Goal: Entertainment & Leisure: Consume media (video, audio)

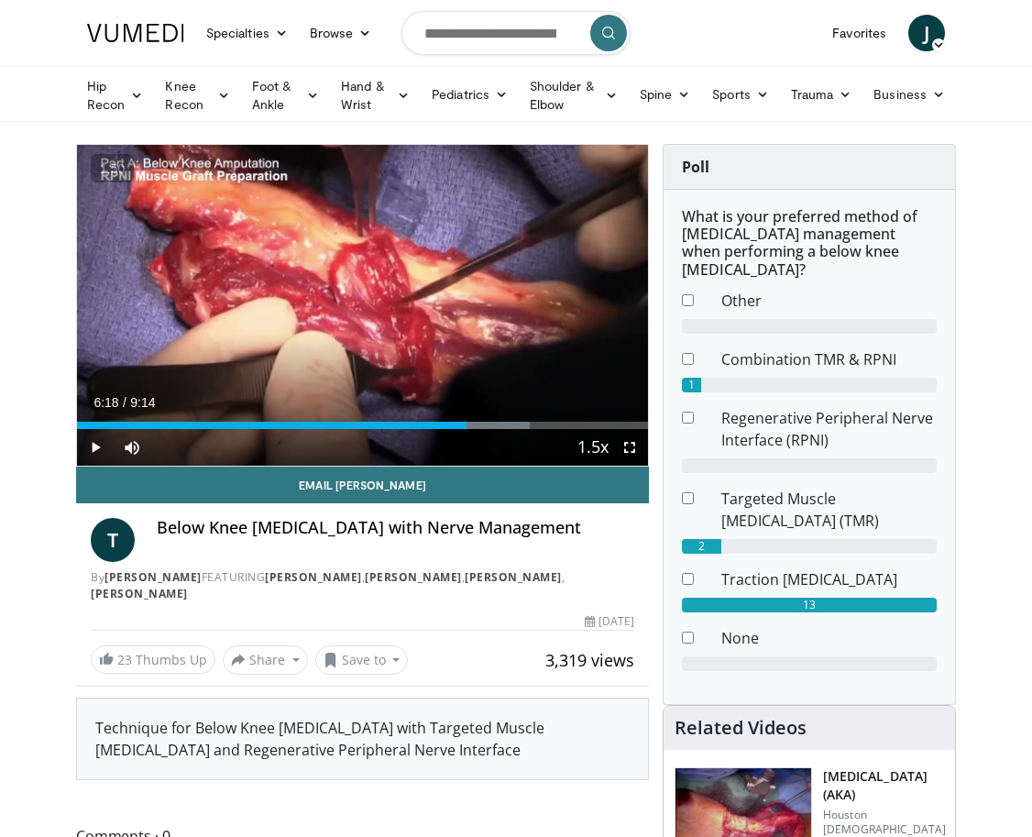
click at [335, 431] on div "Current Time 6:18 / Duration 9:14 Play Skip Backward Skip Forward Mute Loaded :…" at bounding box center [362, 447] width 571 height 37
click at [335, 430] on div "Current Time 6:18 / Duration 9:14 Play Skip Backward Skip Forward Mute Loaded :…" at bounding box center [362, 447] width 571 height 37
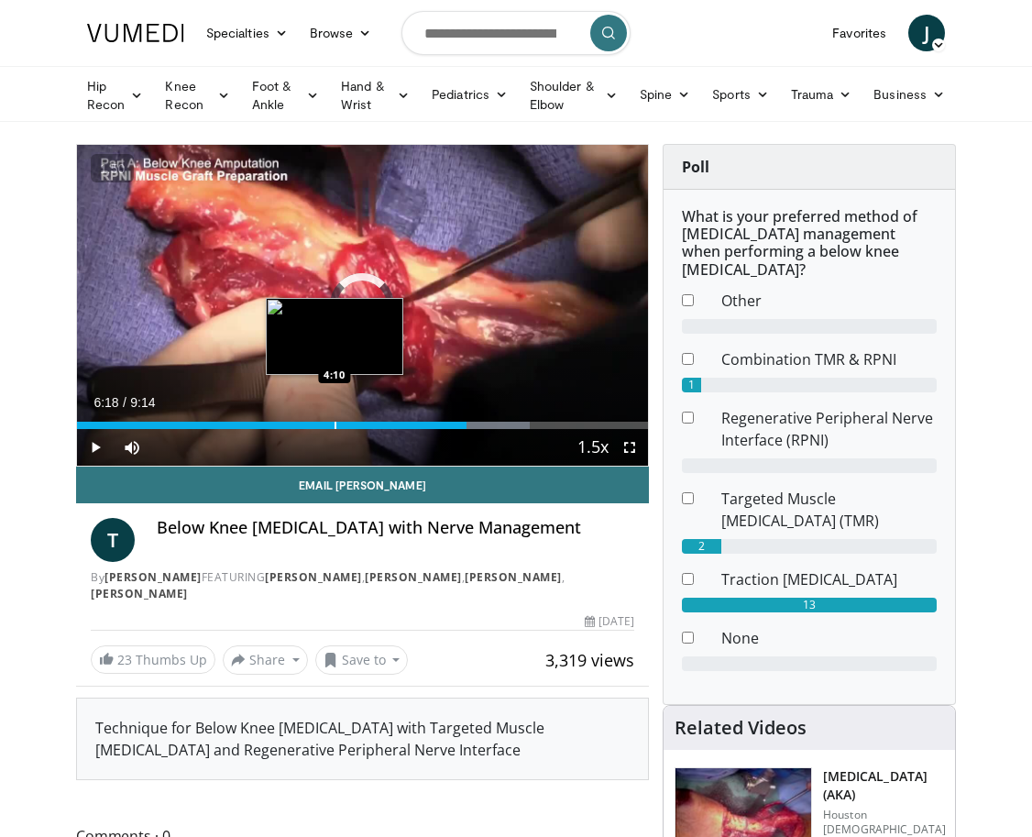
click at [335, 428] on div "Progress Bar" at bounding box center [336, 425] width 2 height 7
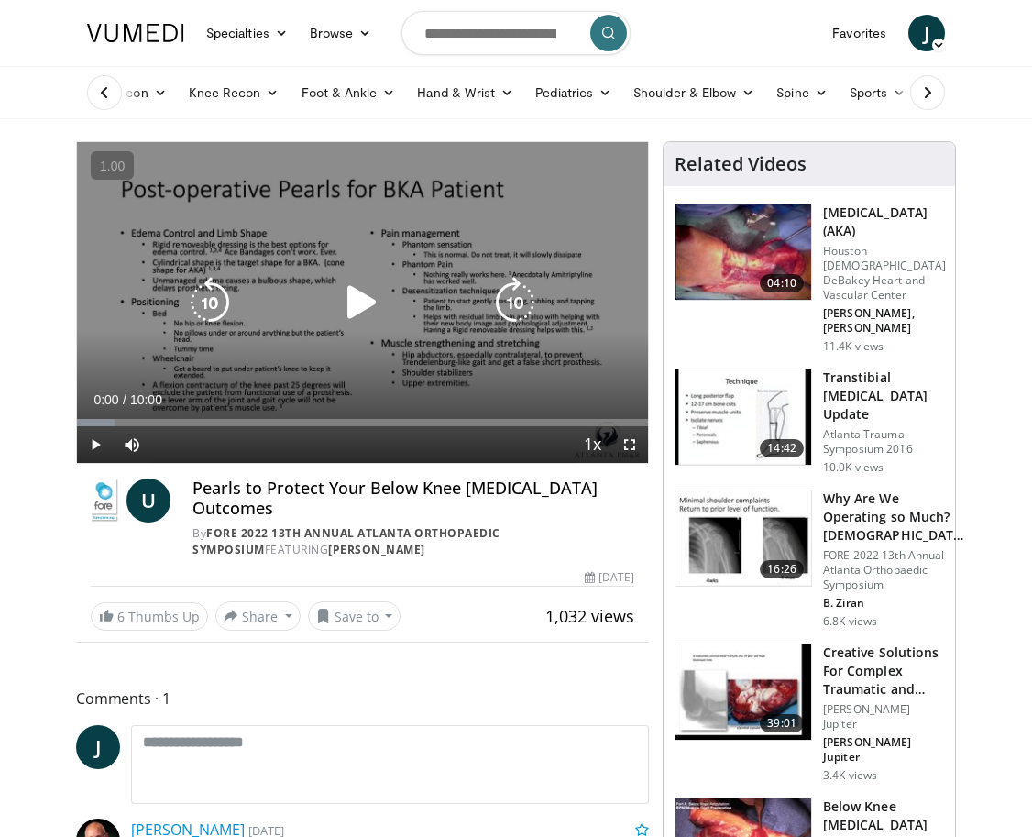
click at [351, 296] on icon "Video Player" at bounding box center [362, 302] width 51 height 51
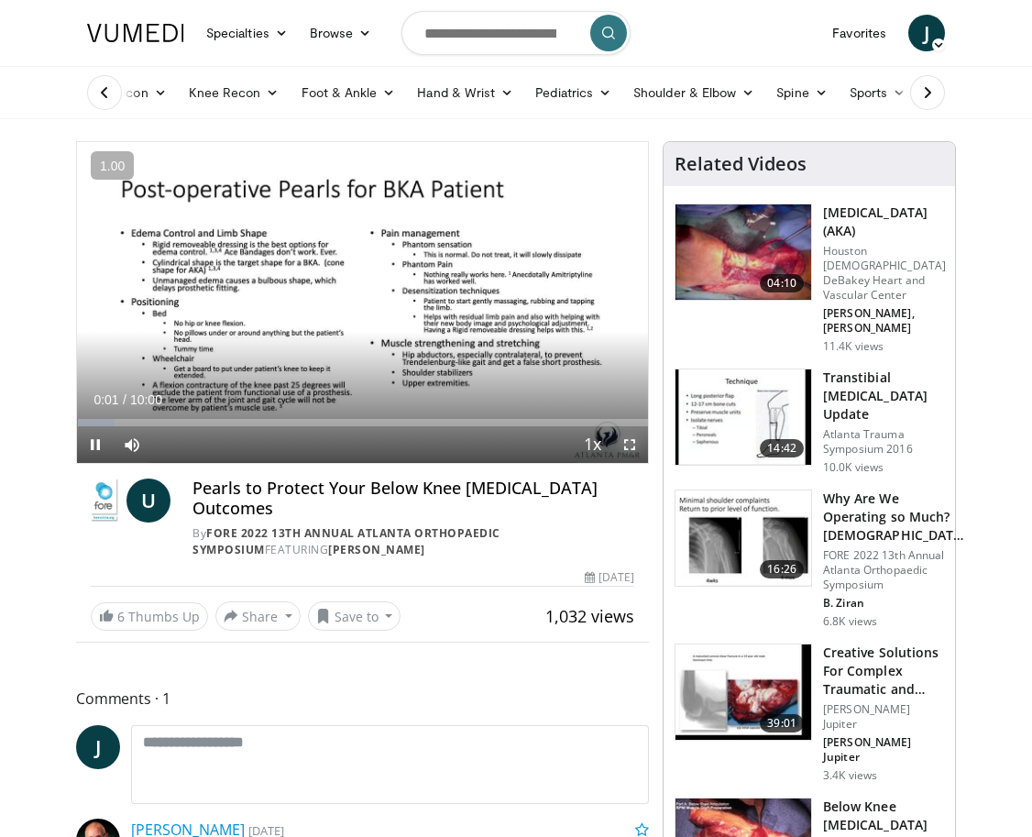
click at [628, 439] on span "Video Player" at bounding box center [630, 444] width 37 height 37
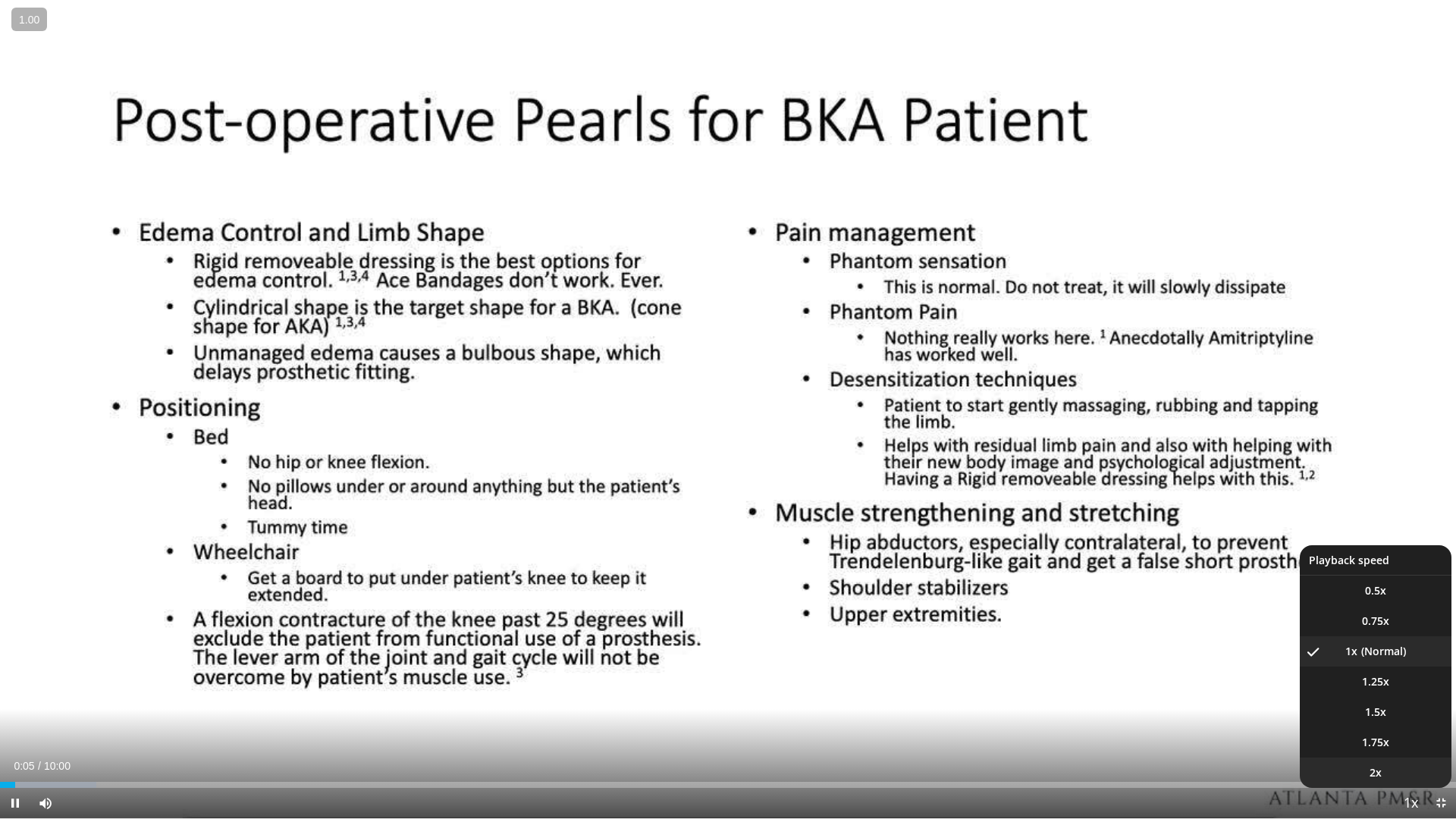
click at [854, 692] on li "2x" at bounding box center [1376, 773] width 151 height 31
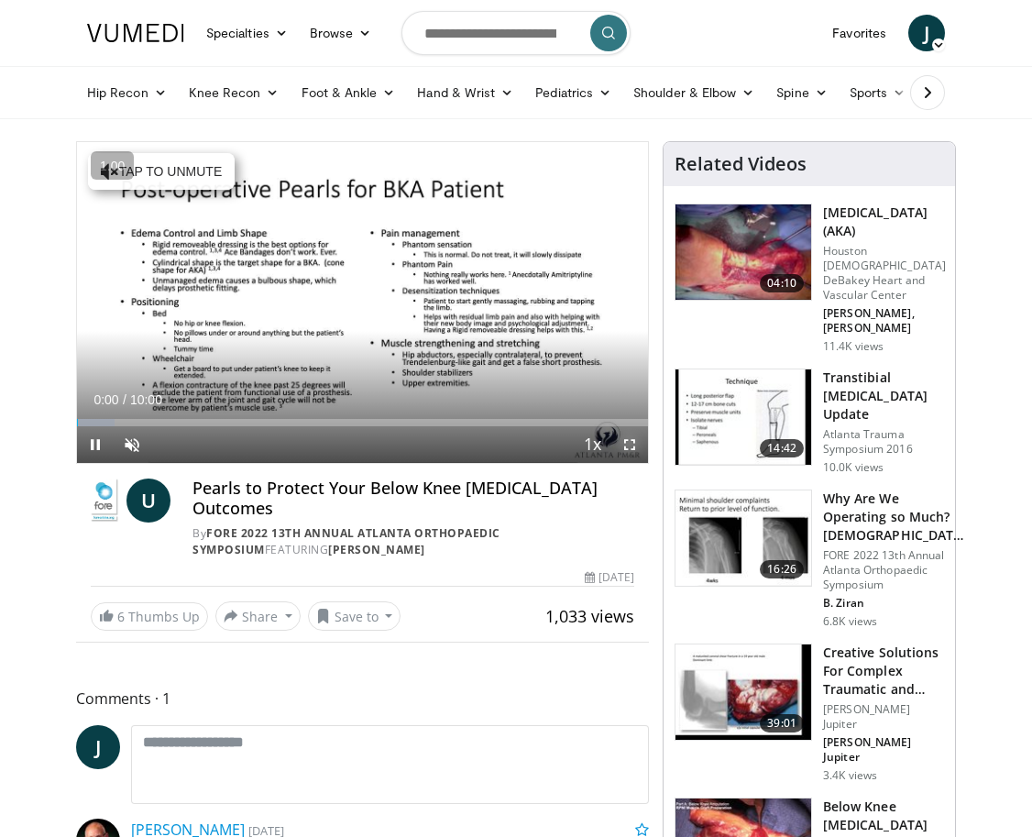
click at [627, 445] on span "Video Player" at bounding box center [630, 444] width 37 height 37
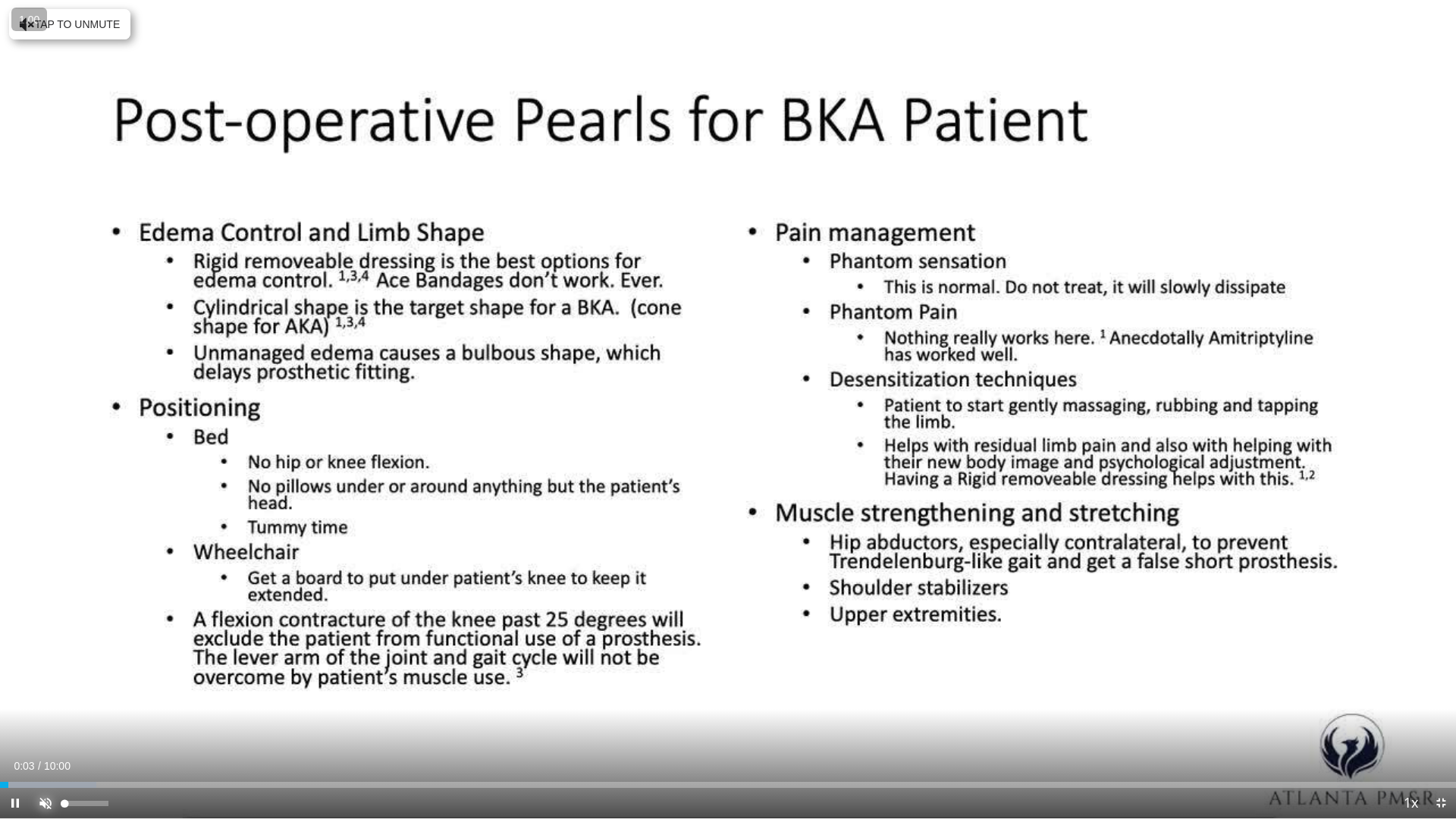
click at [45, 692] on span "Video Player" at bounding box center [46, 803] width 31 height 31
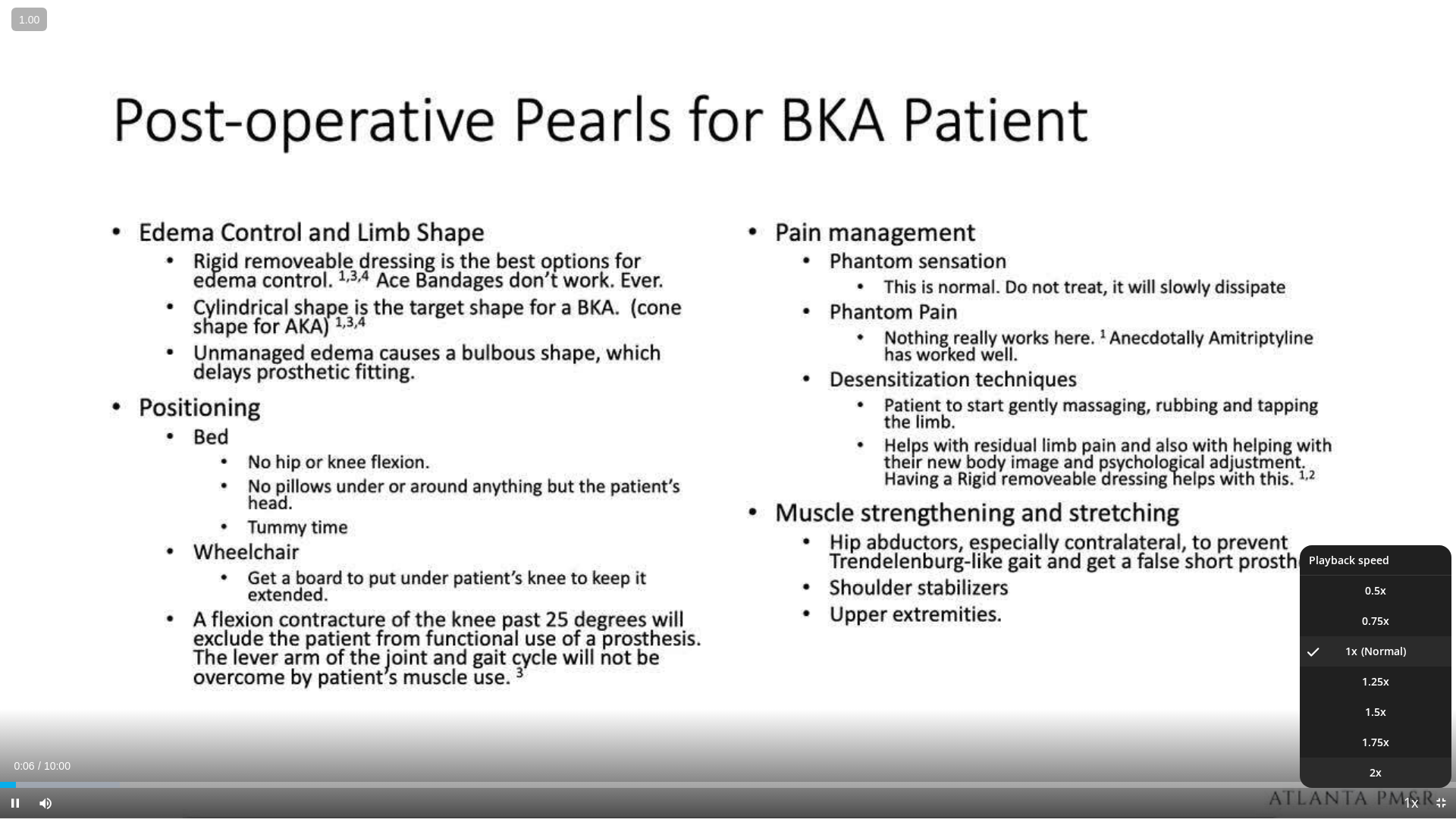
click at [854, 692] on li "2x" at bounding box center [1376, 773] width 151 height 31
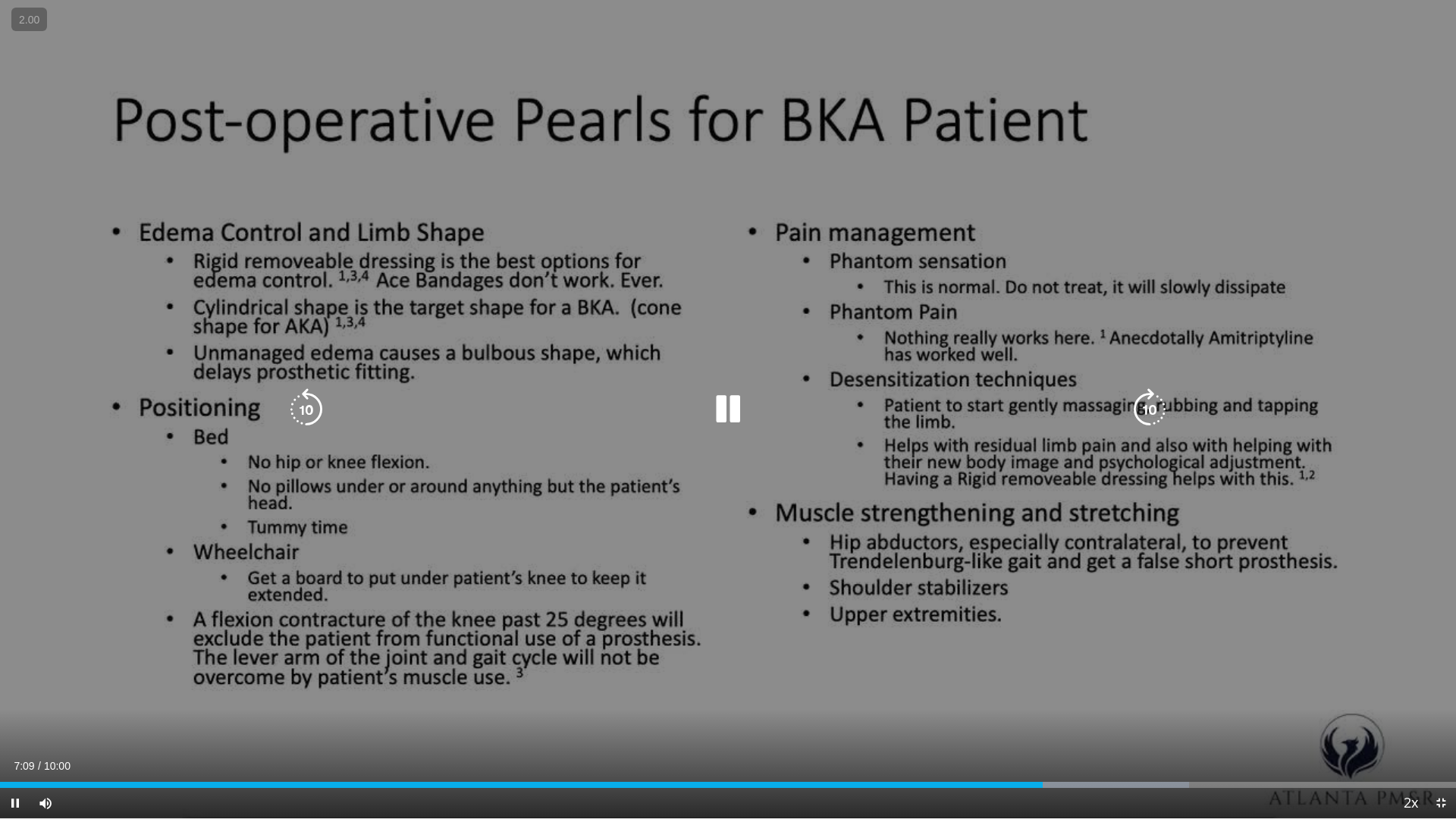
click at [854, 402] on icon "Video Player" at bounding box center [1149, 409] width 42 height 42
click at [854, 405] on icon "Video Player" at bounding box center [1149, 409] width 42 height 42
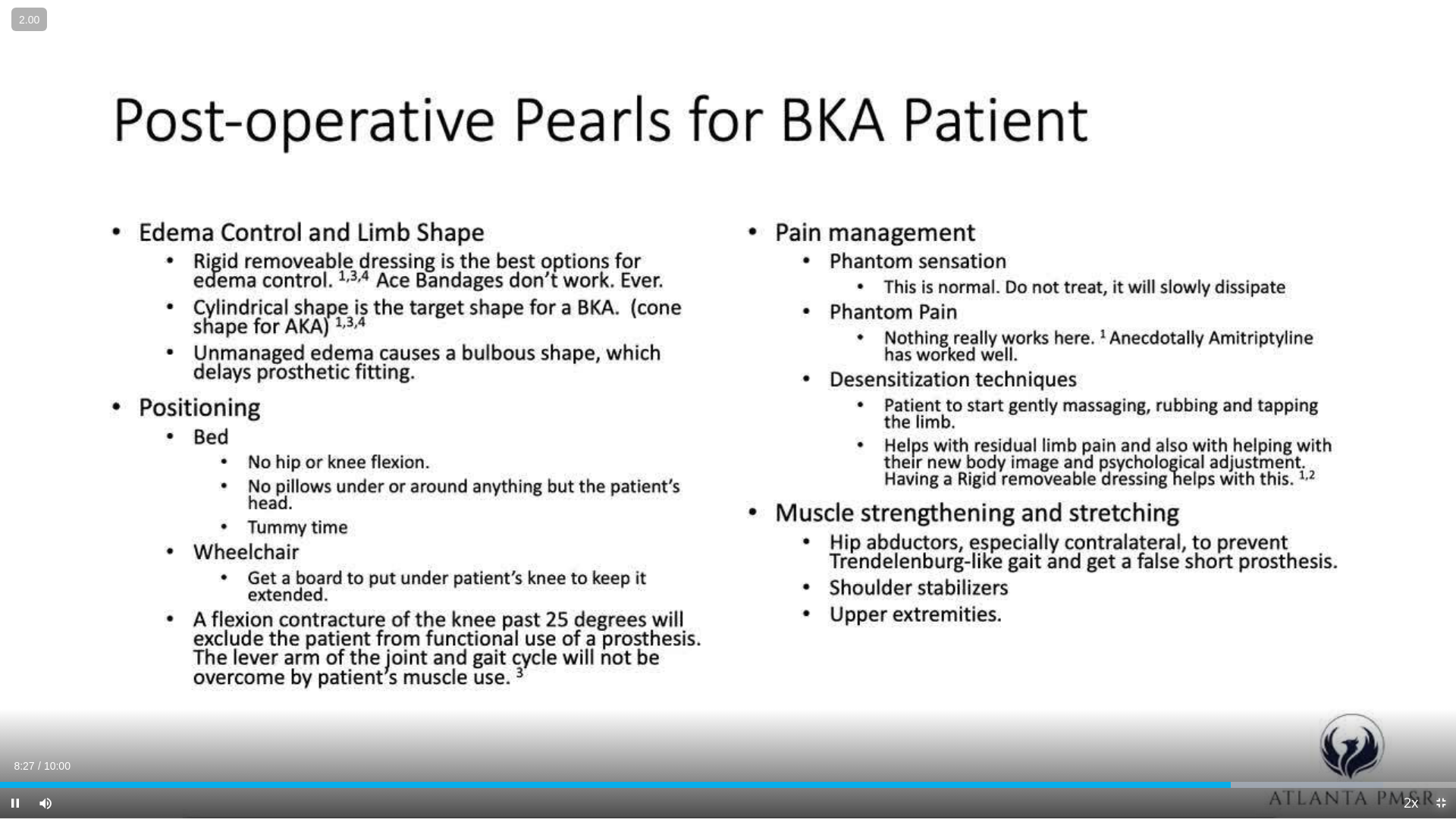
click at [854, 692] on span "Video Player" at bounding box center [1441, 803] width 31 height 31
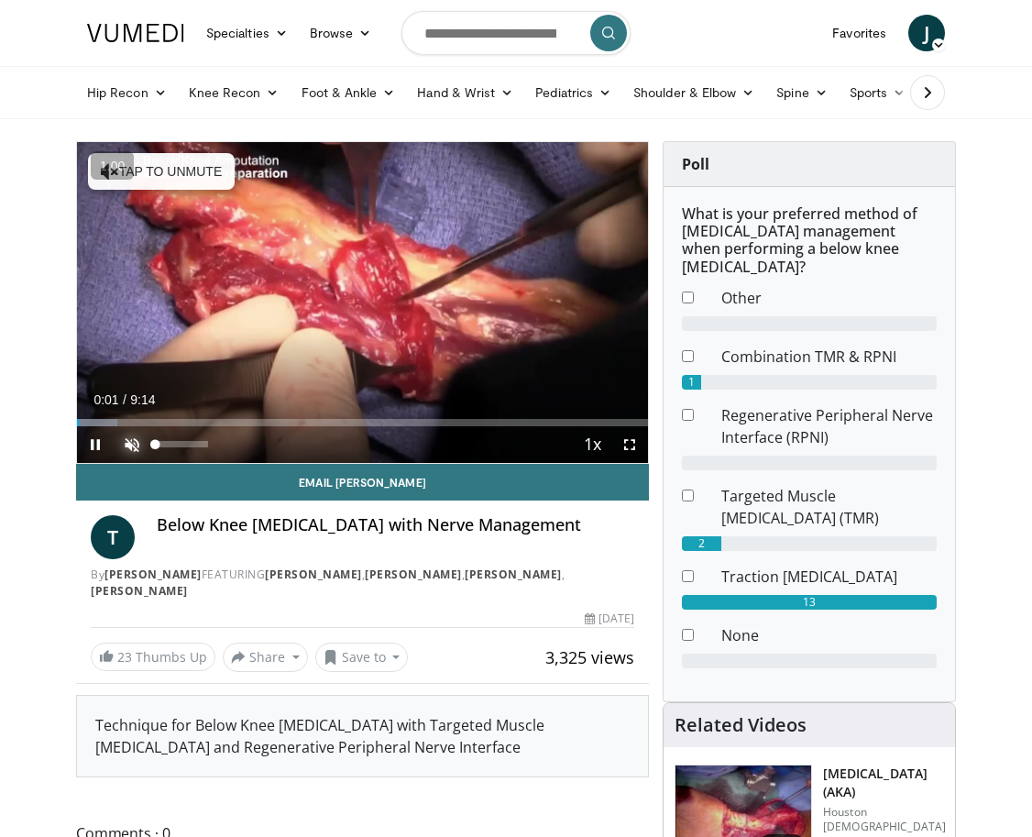
click at [135, 444] on span "Video Player" at bounding box center [132, 444] width 37 height 37
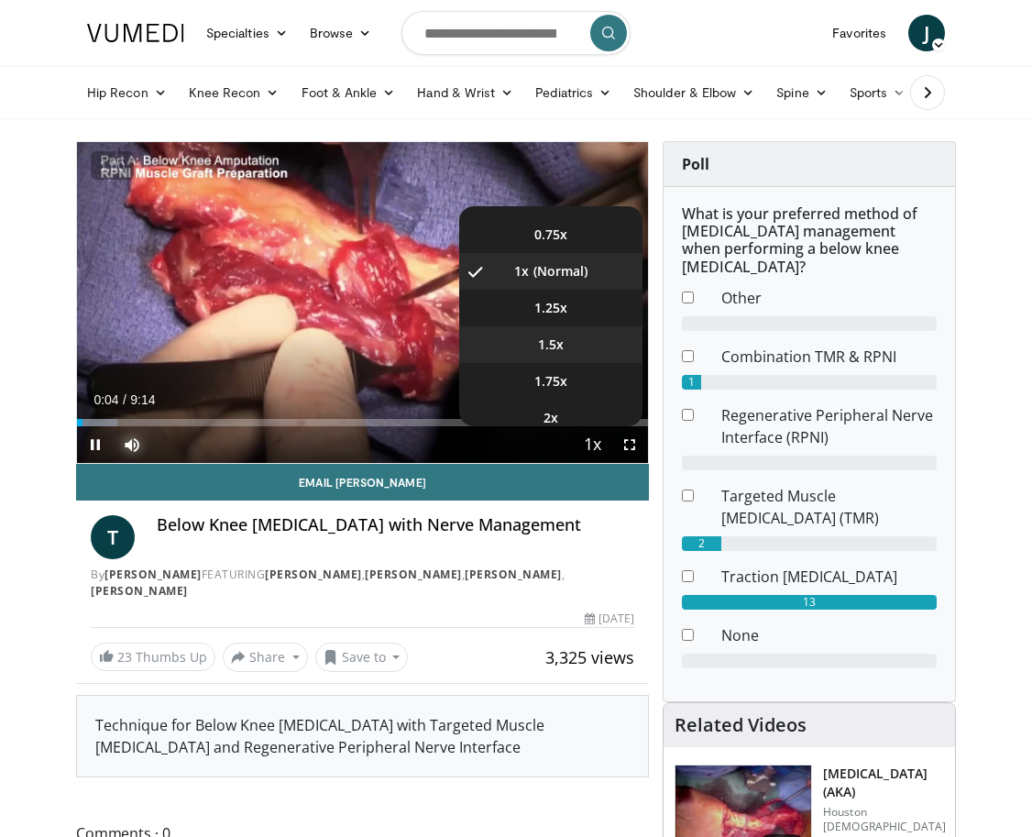
scroll to position [73, 0]
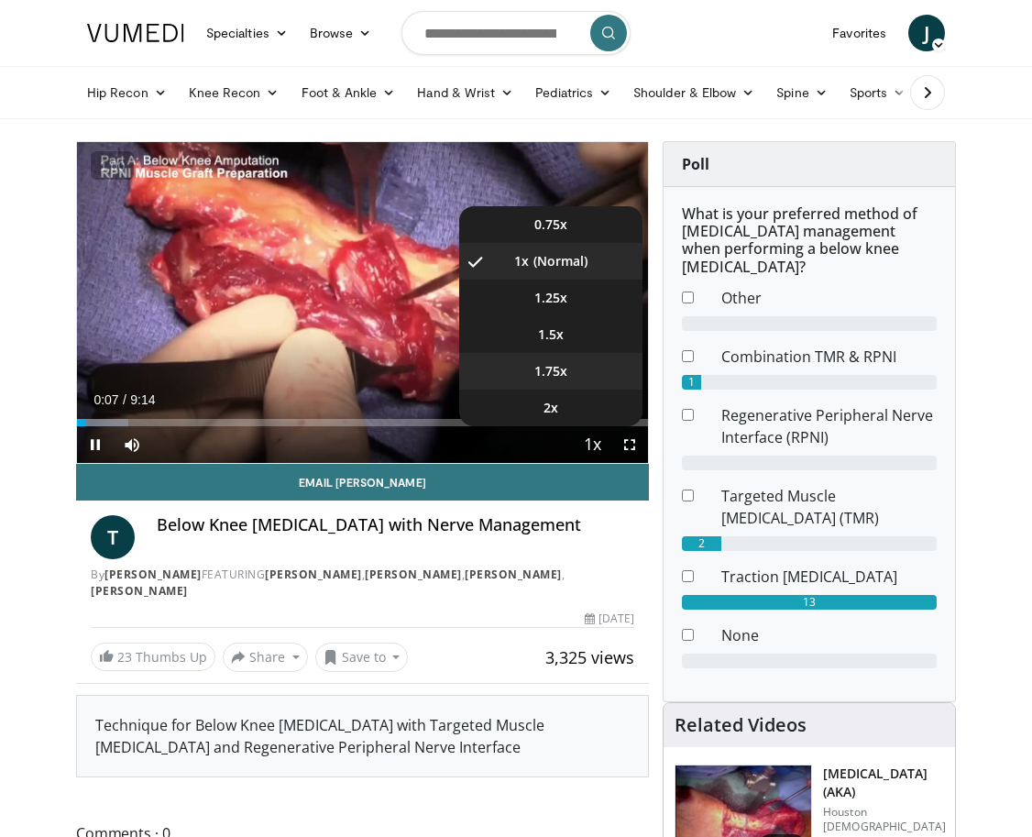
click at [573, 370] on li "1.75x" at bounding box center [550, 371] width 183 height 37
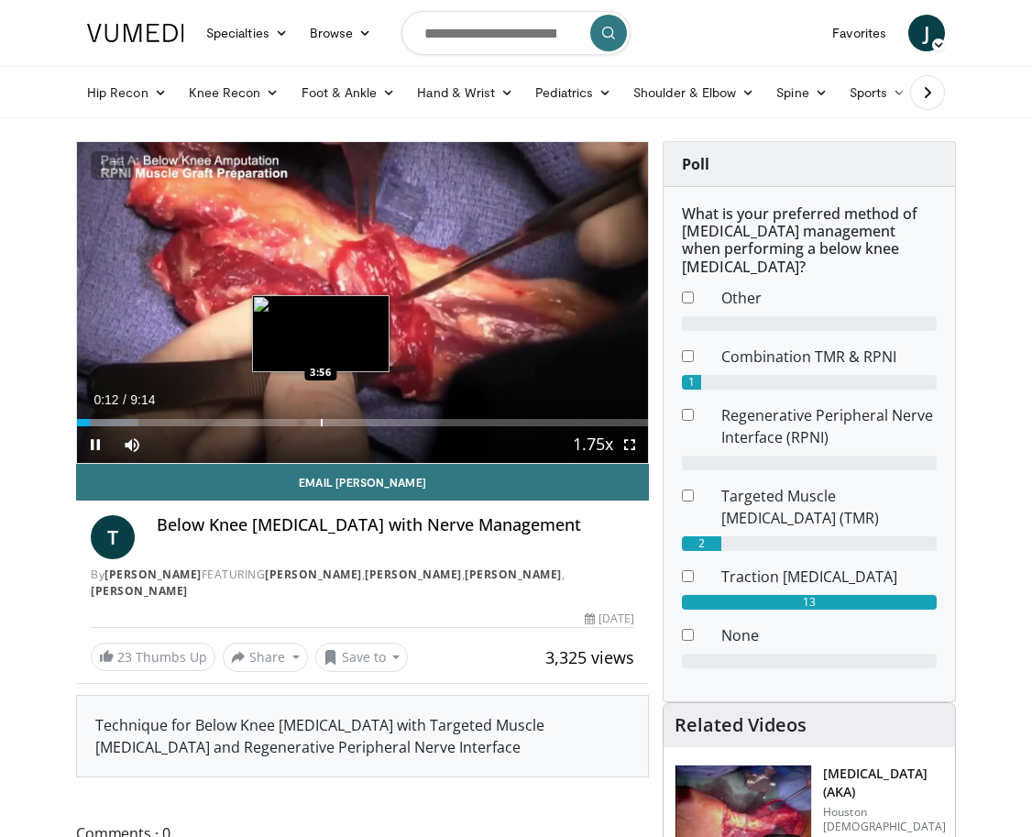
click at [321, 422] on div "Progress Bar" at bounding box center [322, 422] width 2 height 7
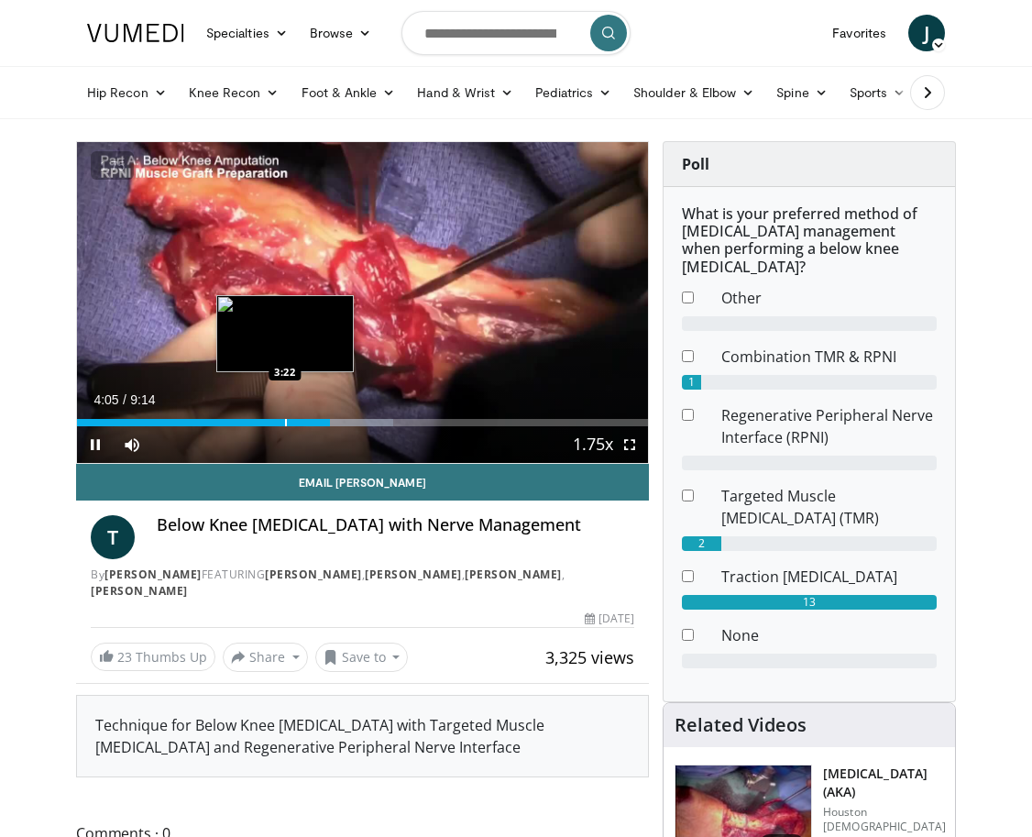
click at [285, 425] on div "Progress Bar" at bounding box center [286, 422] width 2 height 7
click at [253, 423] on div "Progress Bar" at bounding box center [254, 422] width 2 height 7
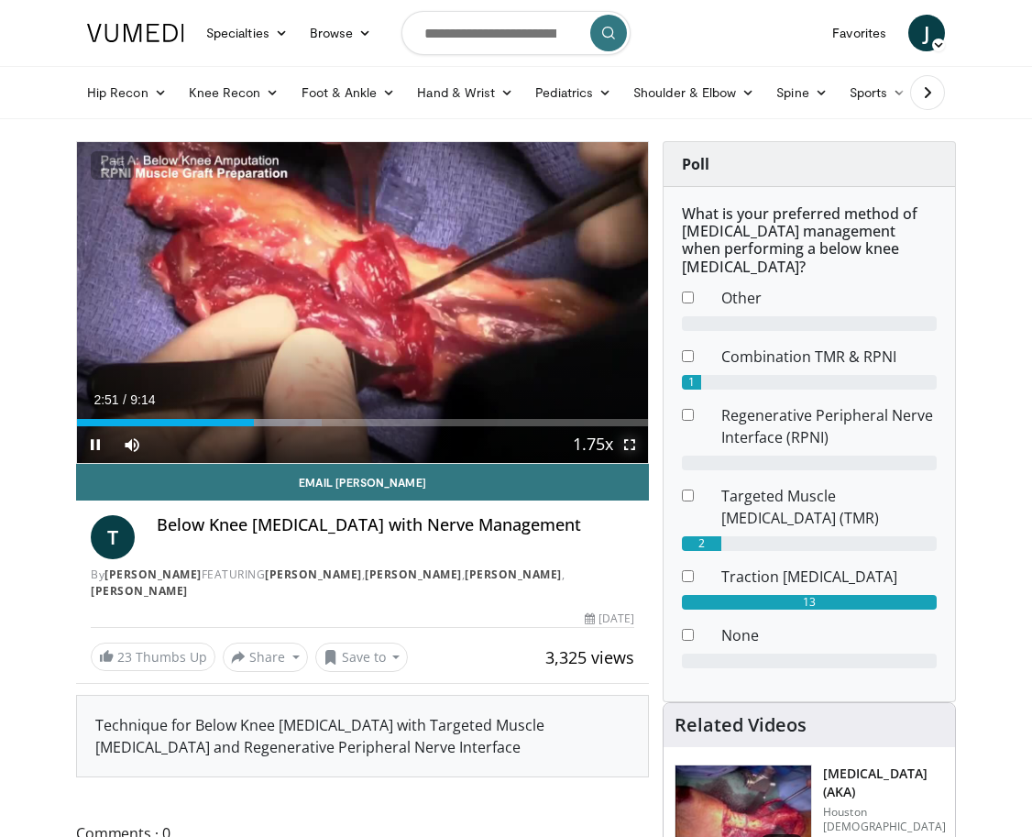
click at [626, 444] on span "Video Player" at bounding box center [630, 444] width 37 height 37
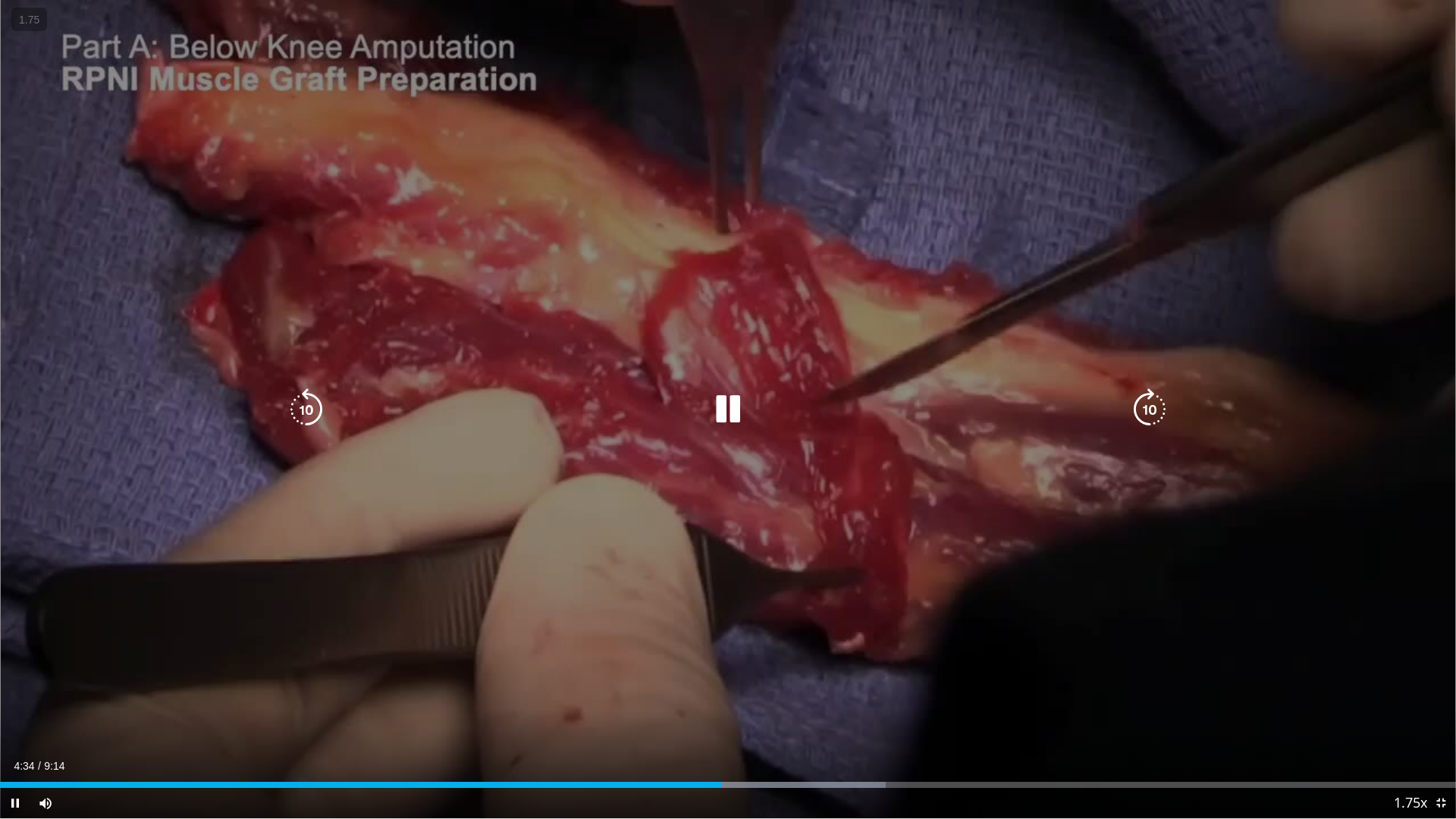
click at [854, 419] on icon "Video Player" at bounding box center [1149, 409] width 42 height 42
click at [304, 412] on icon "Video Player" at bounding box center [306, 409] width 42 height 42
click at [306, 415] on icon "Video Player" at bounding box center [306, 409] width 42 height 42
click at [736, 415] on icon "Video Player" at bounding box center [728, 409] width 42 height 42
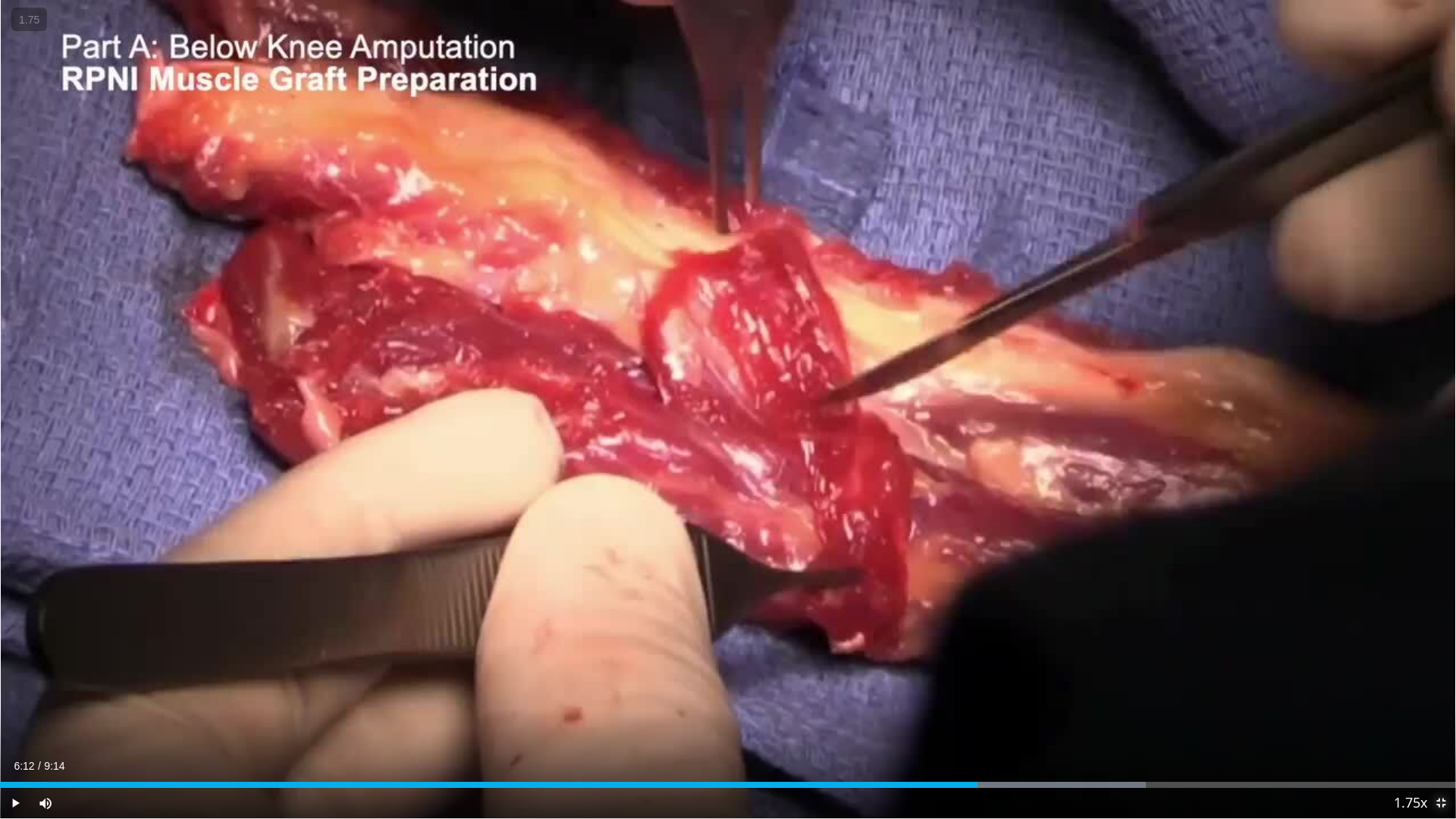
click at [854, 692] on span "Video Player" at bounding box center [1441, 803] width 31 height 31
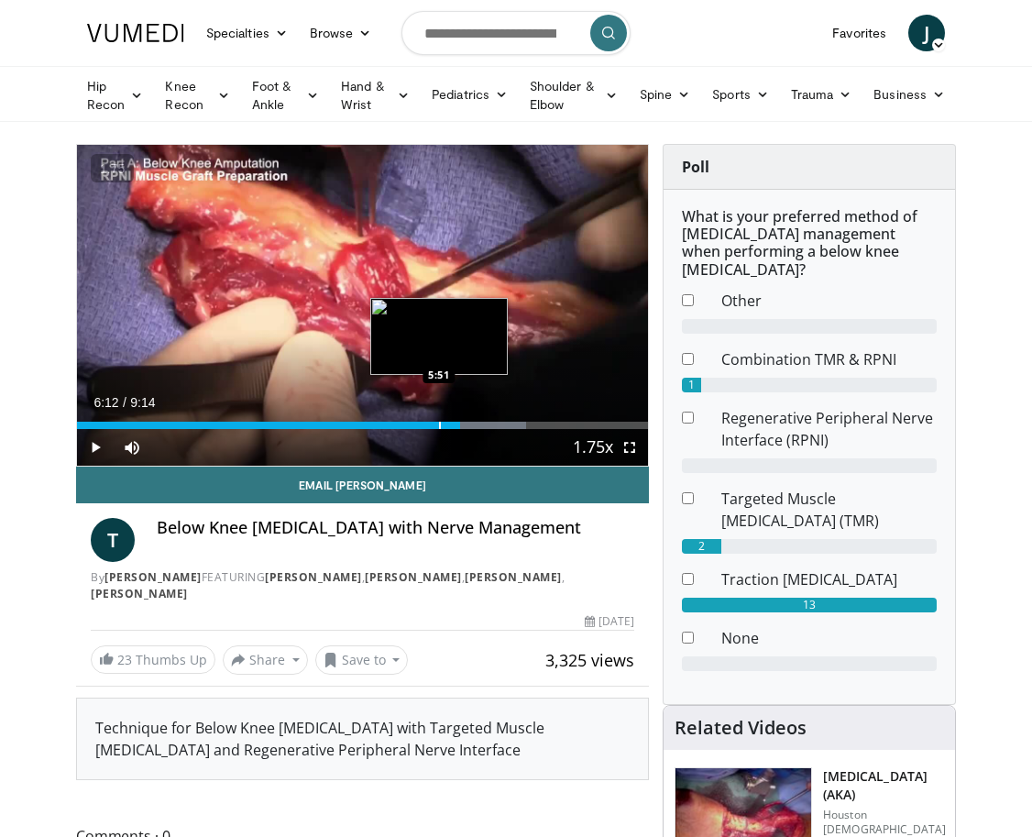
click at [439, 425] on div "Progress Bar" at bounding box center [440, 425] width 2 height 7
click at [414, 427] on div "Progress Bar" at bounding box center [415, 425] width 2 height 7
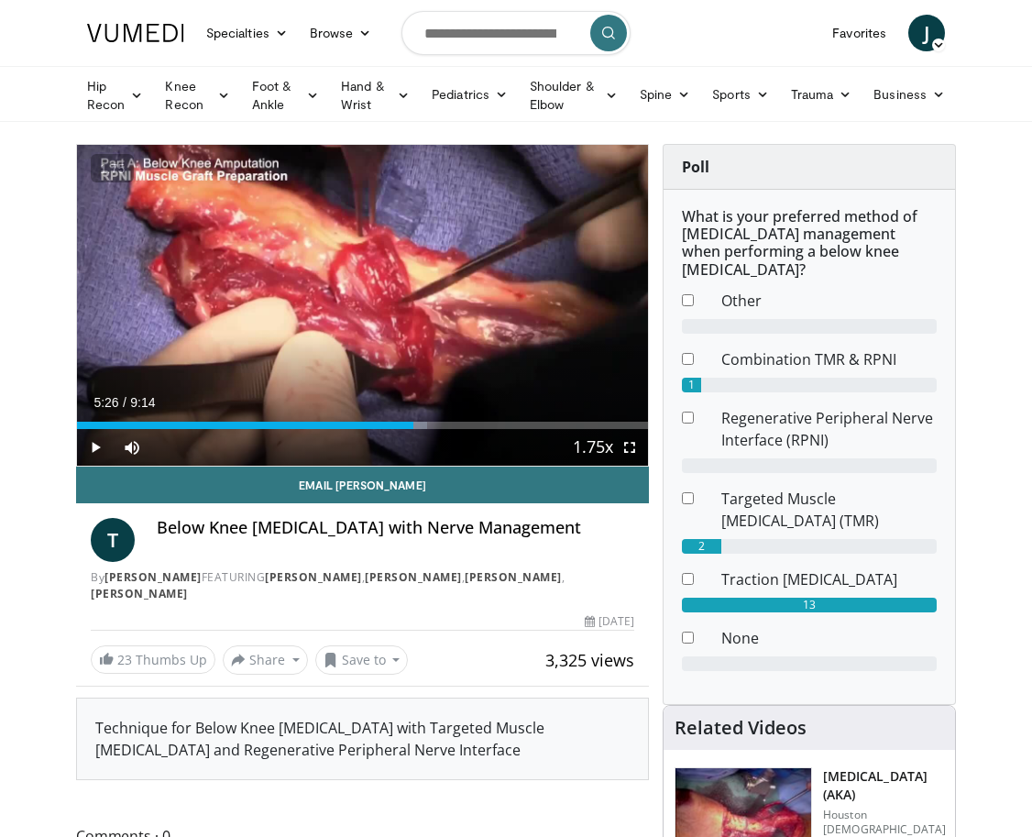
click at [373, 430] on div "Current Time 5:26 / Duration 9:14 Play Skip Backward Skip Forward Mute Loaded :…" at bounding box center [362, 447] width 571 height 37
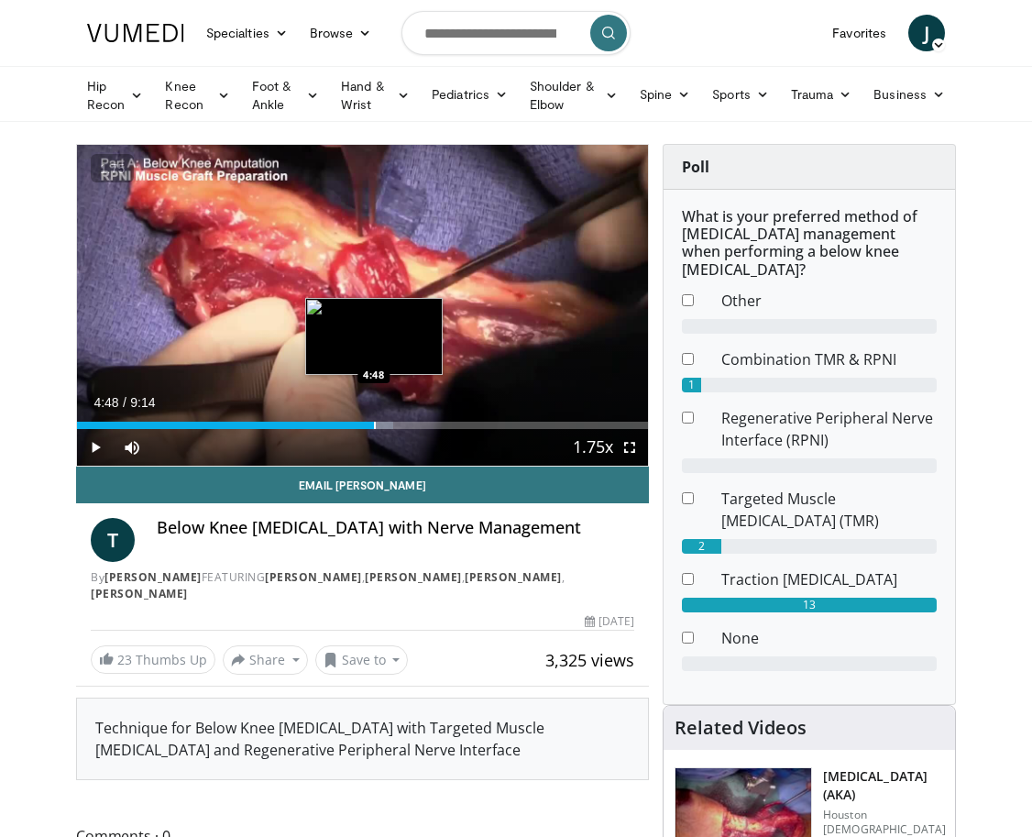
click at [374, 424] on div "Progress Bar" at bounding box center [375, 425] width 2 height 7
click at [361, 425] on div "Progress Bar" at bounding box center [362, 425] width 2 height 7
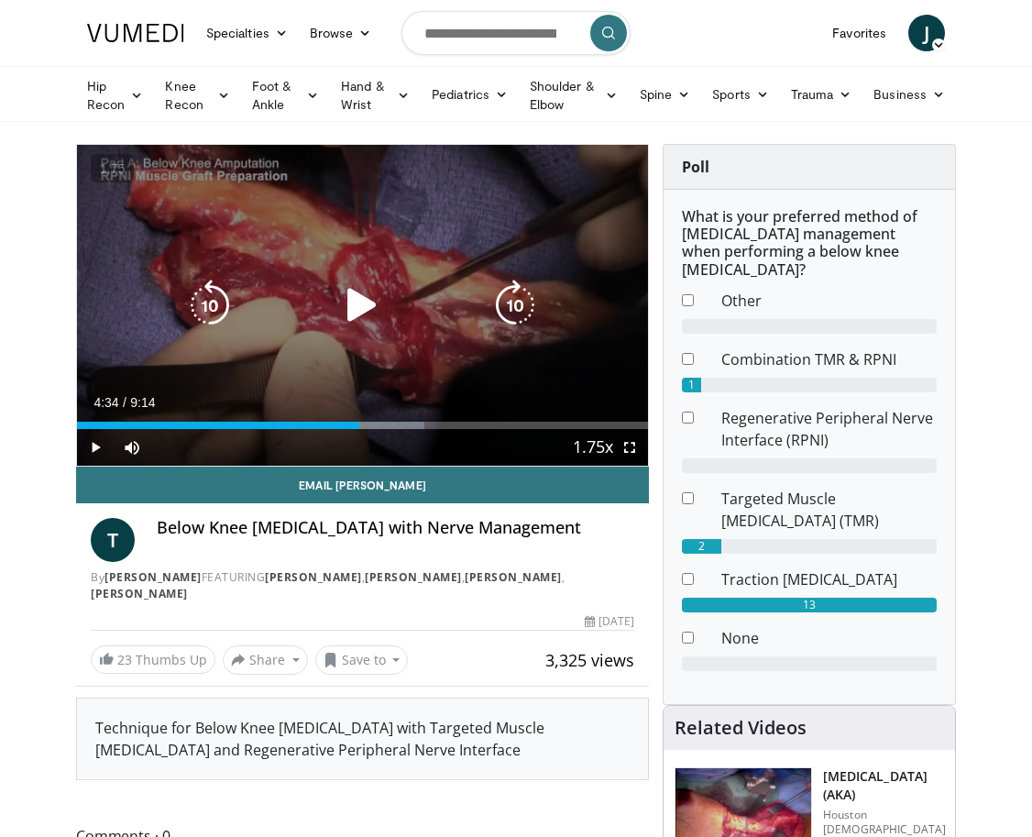
click at [367, 337] on div "10 seconds Tap to unmute" at bounding box center [362, 305] width 571 height 321
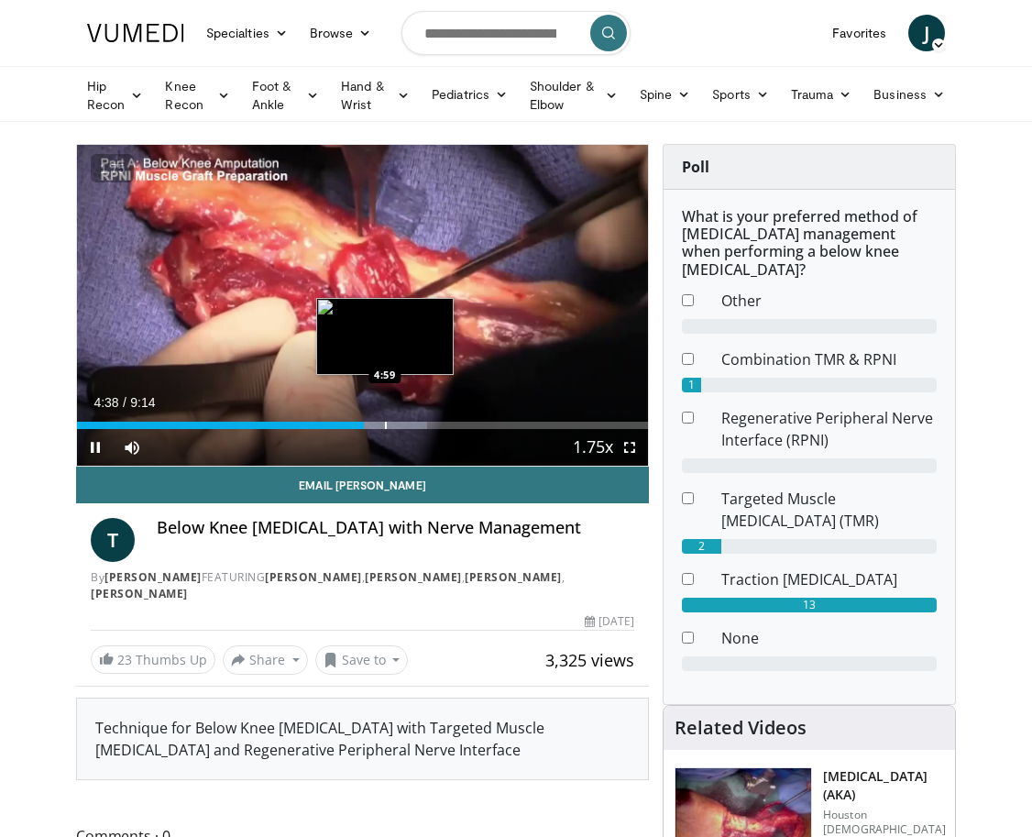
click at [385, 426] on div "Progress Bar" at bounding box center [386, 425] width 2 height 7
click at [359, 426] on div "Progress Bar" at bounding box center [360, 425] width 2 height 7
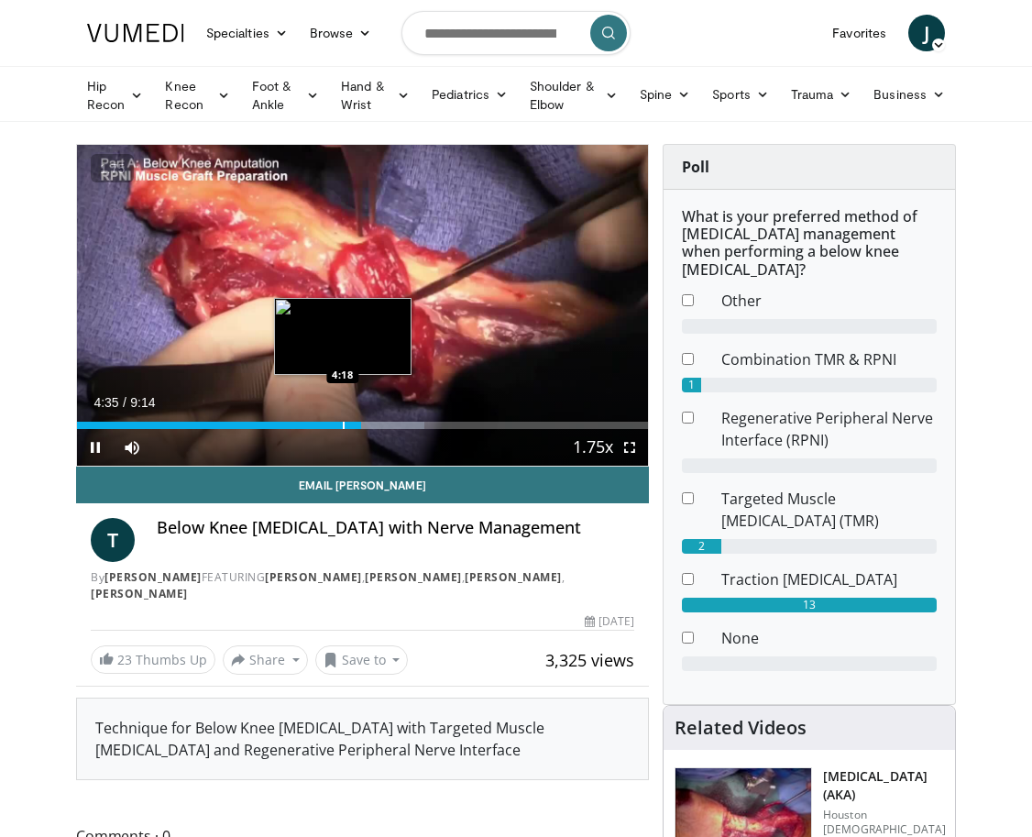
click at [343, 426] on div "Progress Bar" at bounding box center [344, 425] width 2 height 7
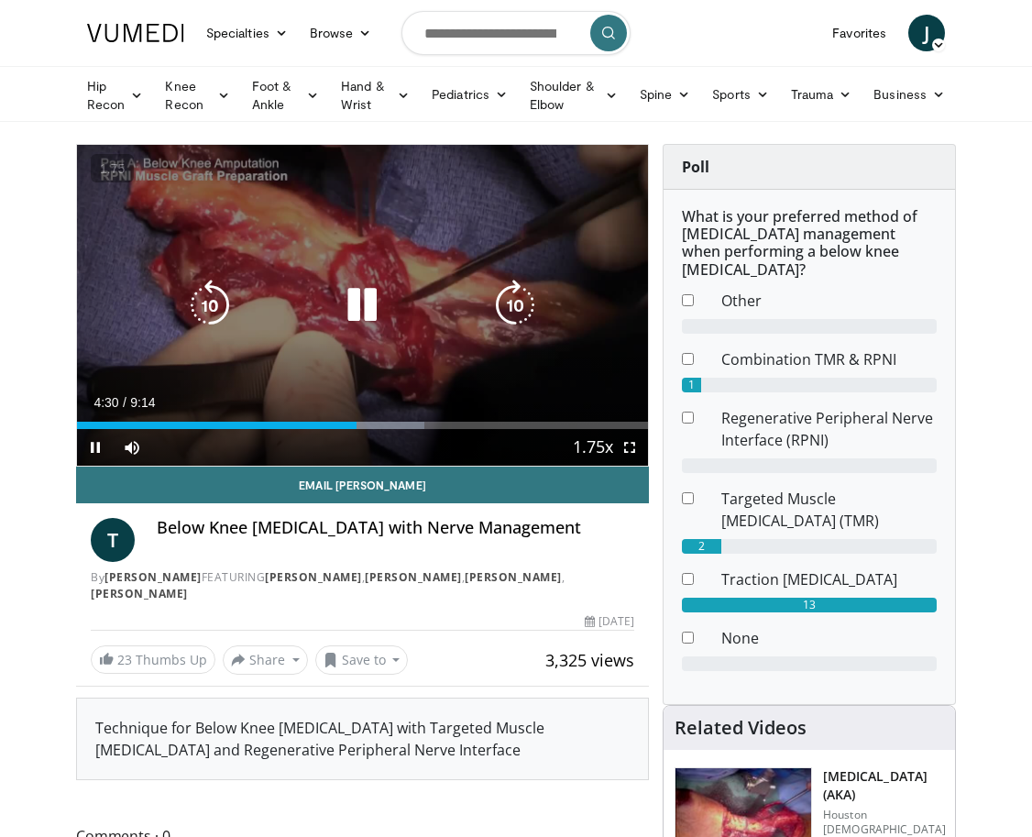
click at [352, 305] on icon "Video Player" at bounding box center [362, 305] width 51 height 51
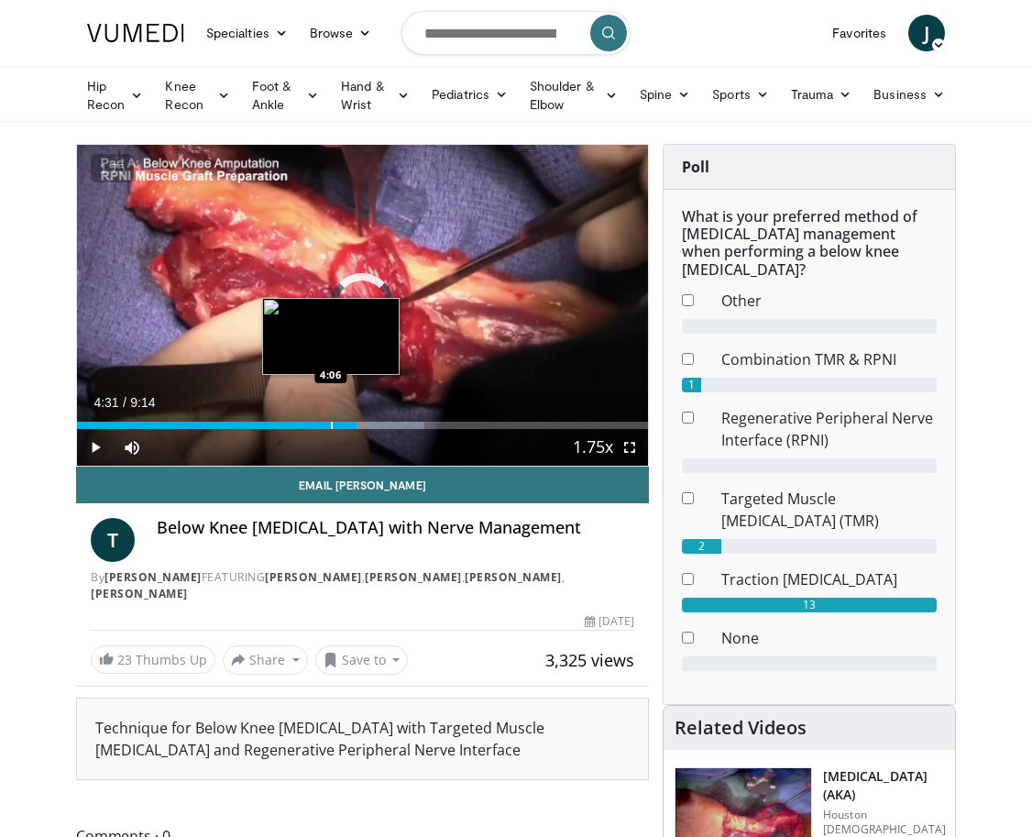
click at [331, 427] on div "Progress Bar" at bounding box center [332, 425] width 2 height 7
click at [323, 426] on div "Progress Bar" at bounding box center [324, 425] width 2 height 7
click at [308, 427] on div "Progress Bar" at bounding box center [309, 425] width 2 height 7
click at [300, 428] on div "Progress Bar" at bounding box center [301, 425] width 2 height 7
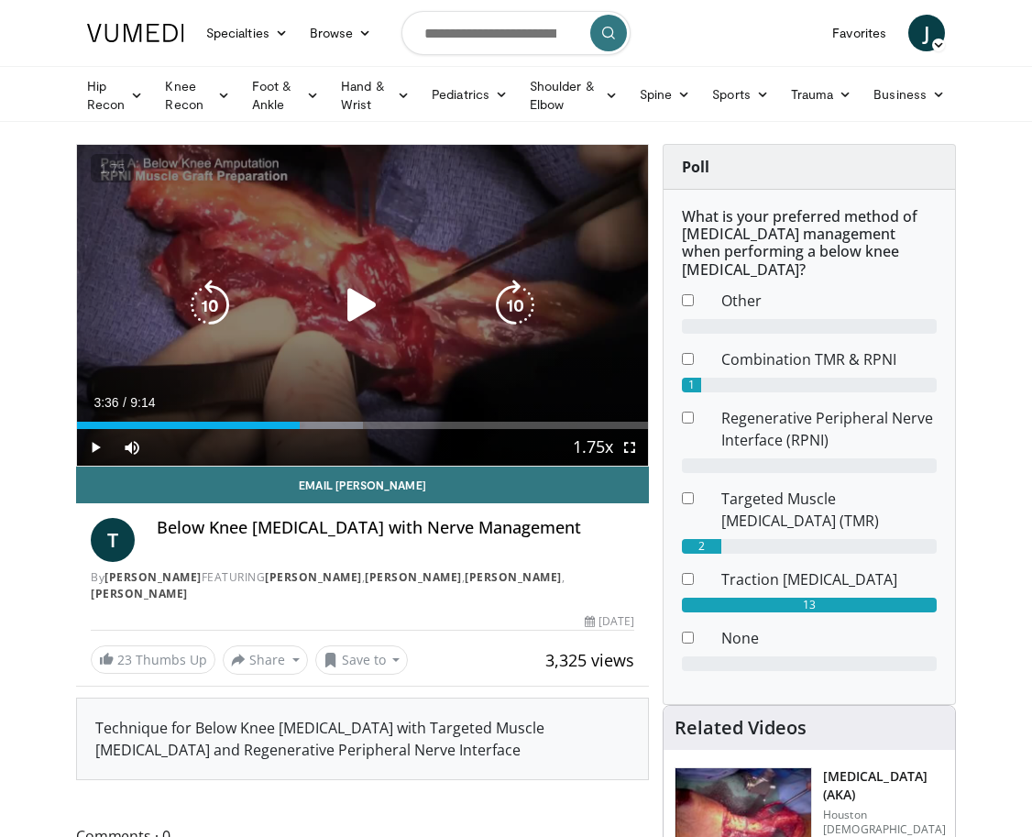
click at [374, 303] on icon "Video Player" at bounding box center [362, 305] width 51 height 51
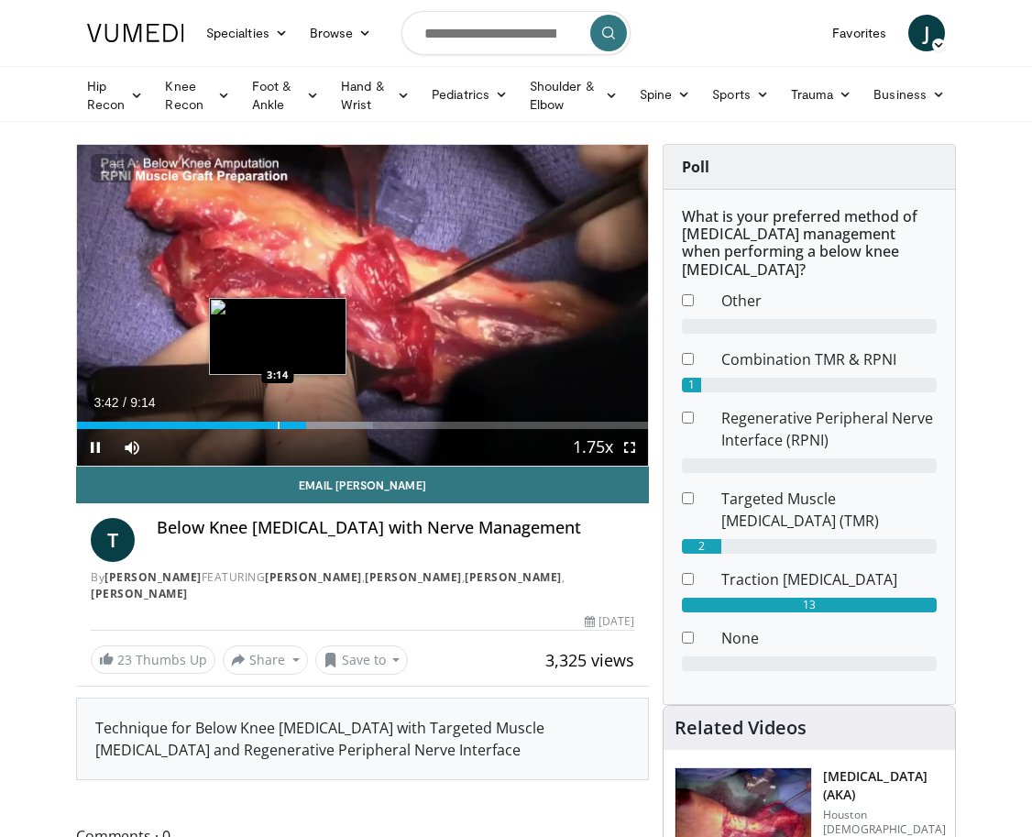
click at [279, 425] on div "Progress Bar" at bounding box center [279, 425] width 2 height 7
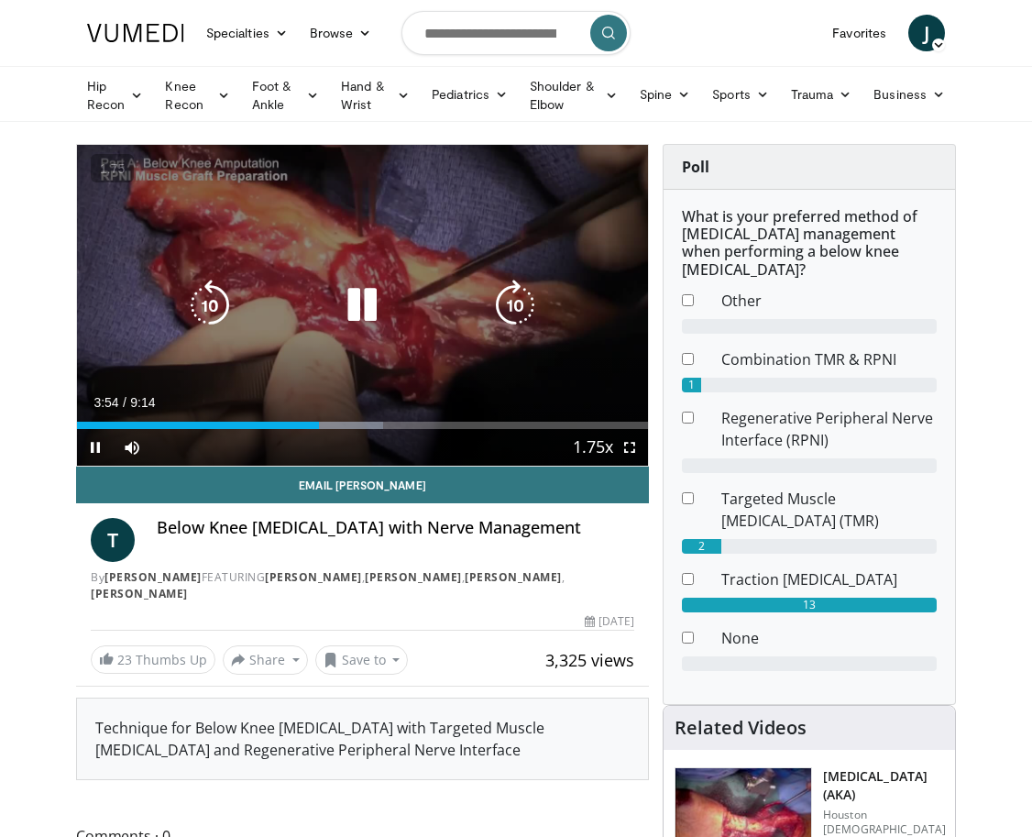
click at [362, 306] on icon "Video Player" at bounding box center [362, 305] width 51 height 51
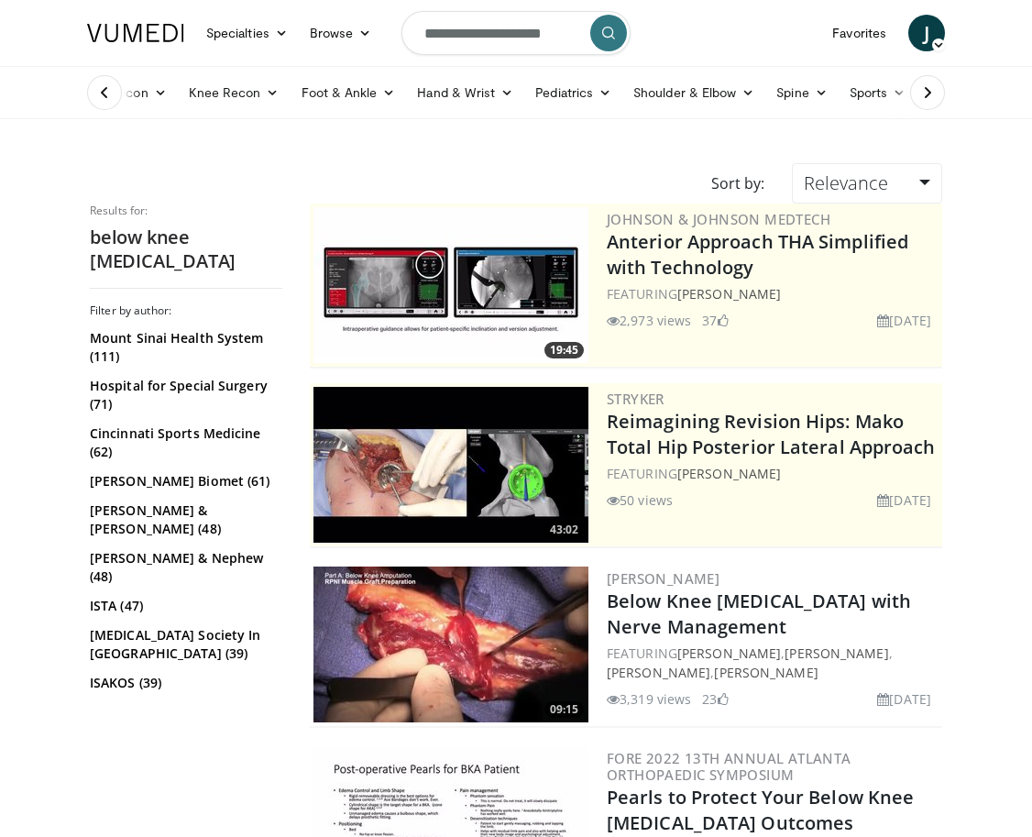
scroll to position [503, 0]
